Goal: Find specific page/section: Find specific page/section

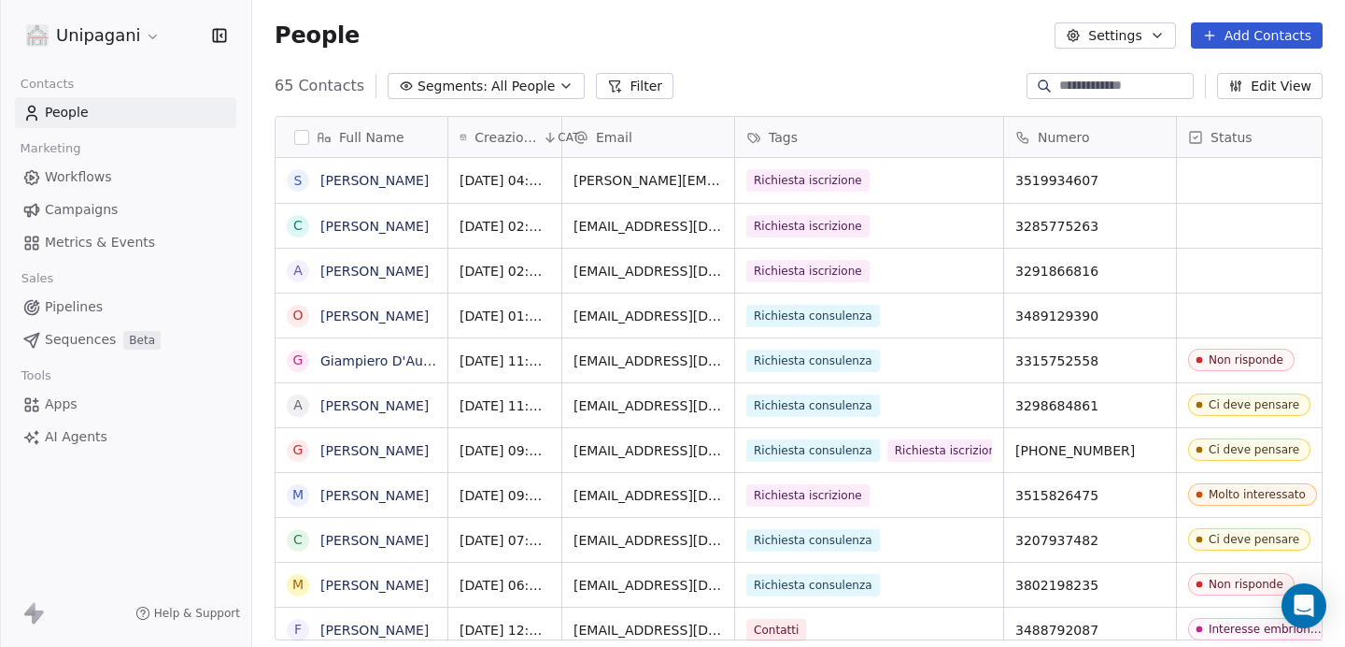
scroll to position [555, 1079]
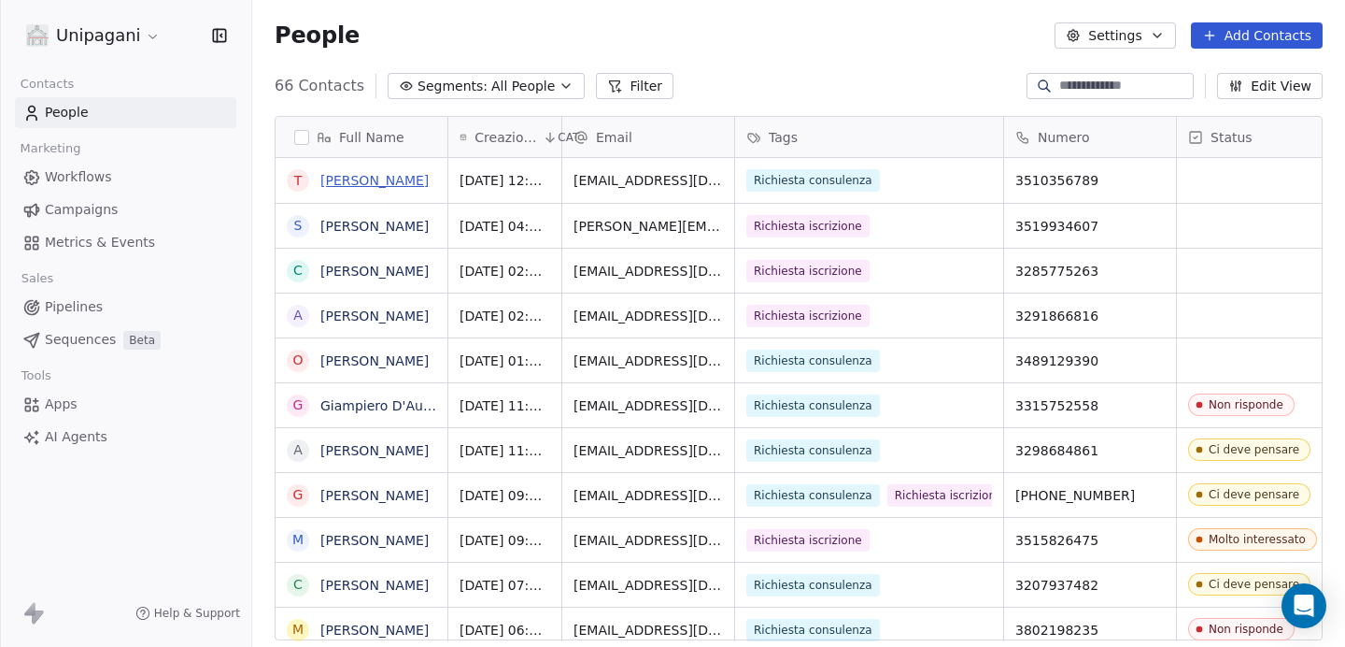
click at [390, 178] on link "[PERSON_NAME]" at bounding box center [374, 180] width 108 height 15
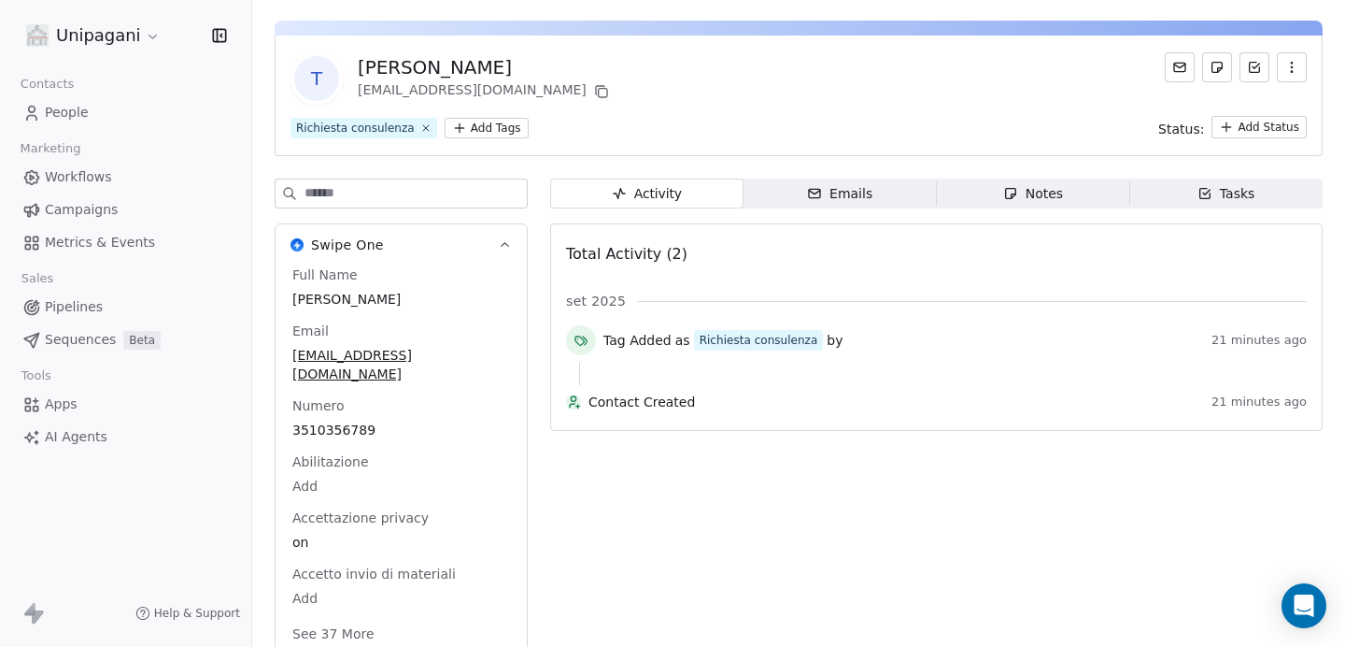
scroll to position [52, 0]
click at [350, 616] on button "See 37 More" at bounding box center [333, 633] width 105 height 34
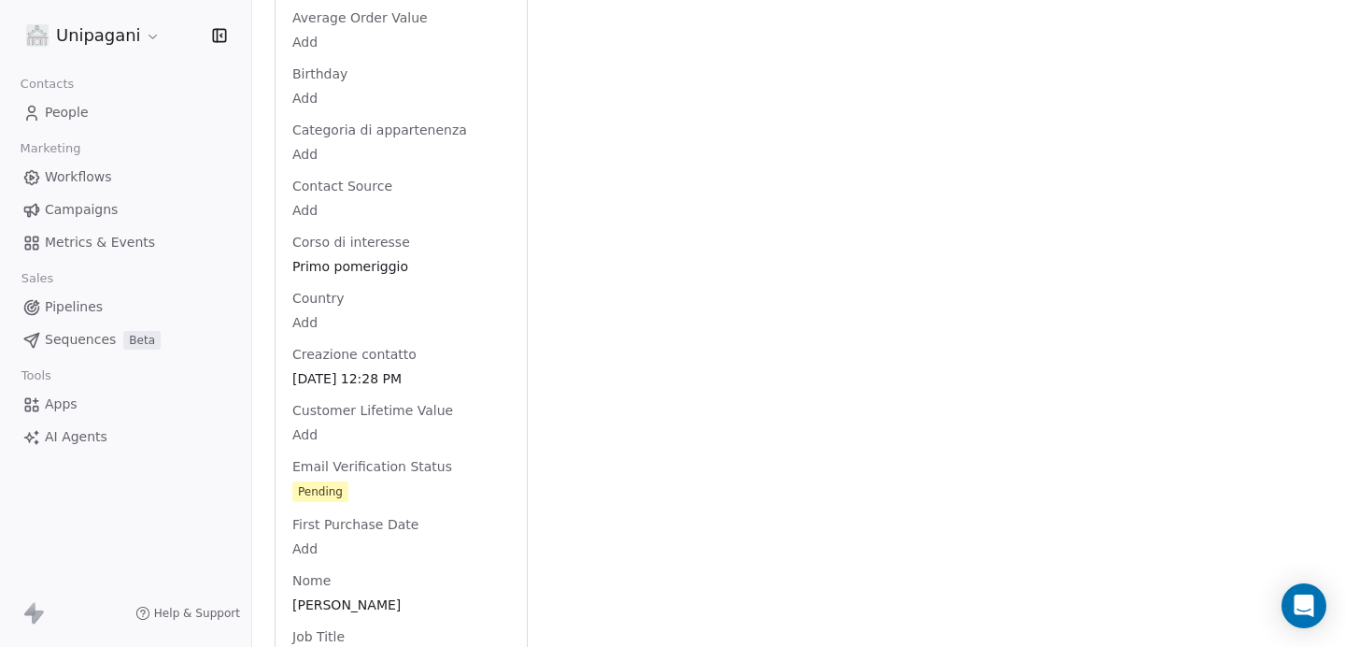
scroll to position [0, 0]
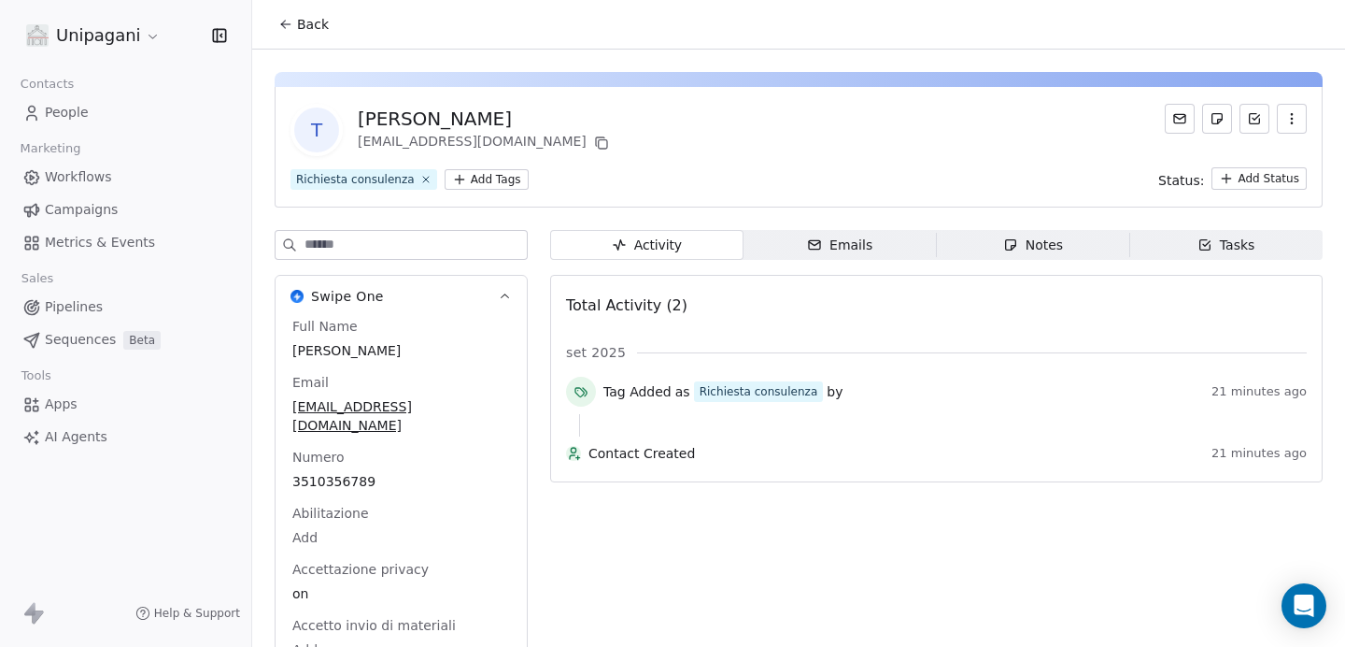
click at [283, 30] on icon at bounding box center [285, 24] width 15 height 15
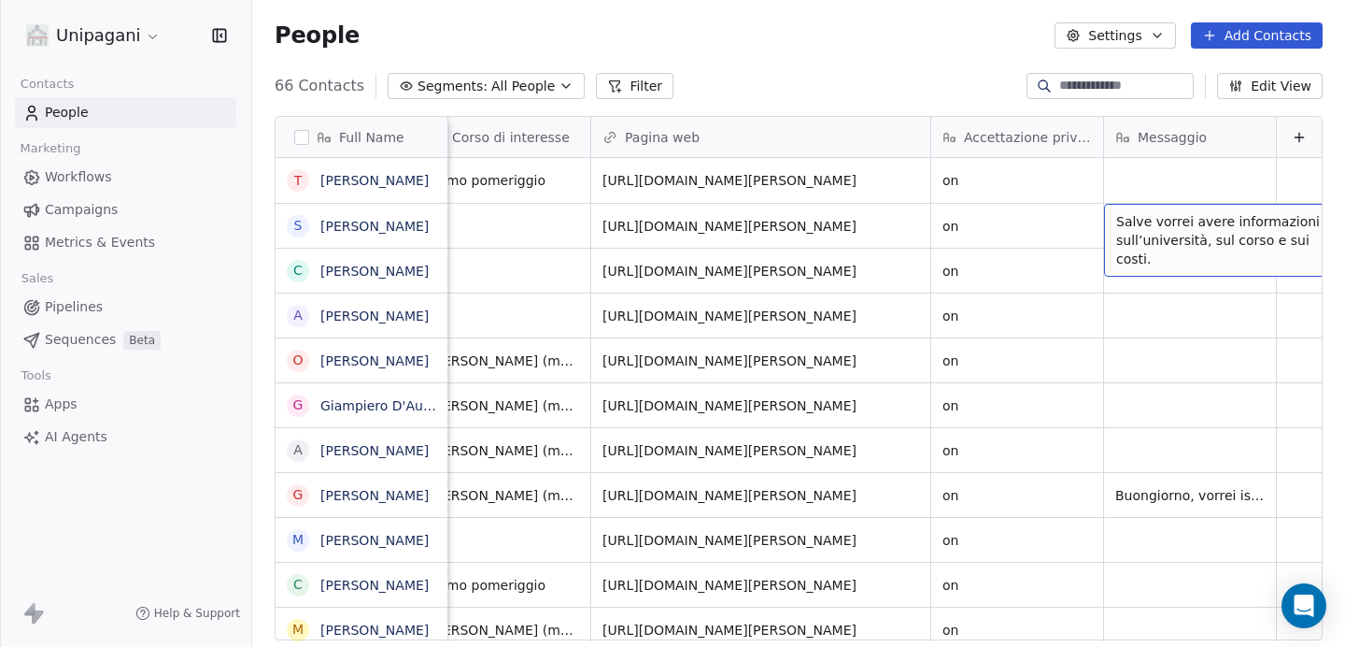
click at [1134, 235] on span "Salve vorrei avere informazioni sull’università, sul corso e sui costi." at bounding box center [1228, 240] width 222 height 56
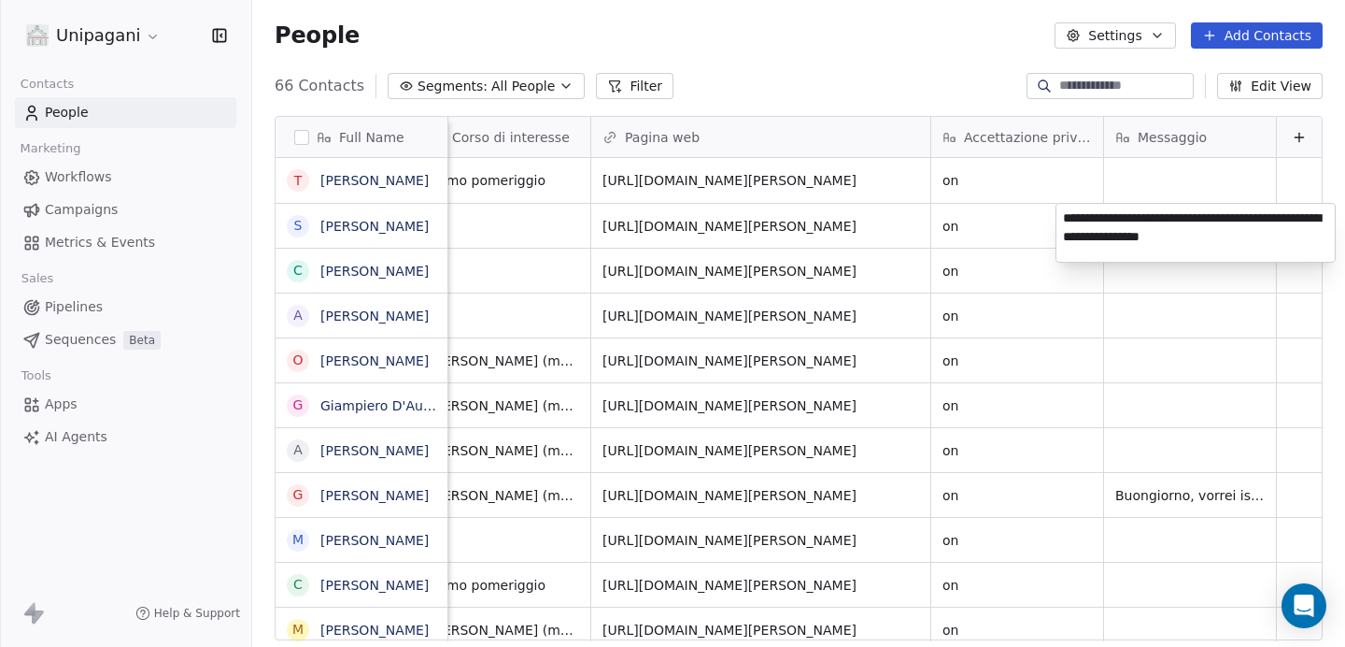
click at [1157, 496] on html "Unipagani Contacts People Marketing Workflows Campaigns Metrics & Events Sales …" at bounding box center [672, 323] width 1345 height 647
